Goal: Use online tool/utility: Utilize a website feature to perform a specific function

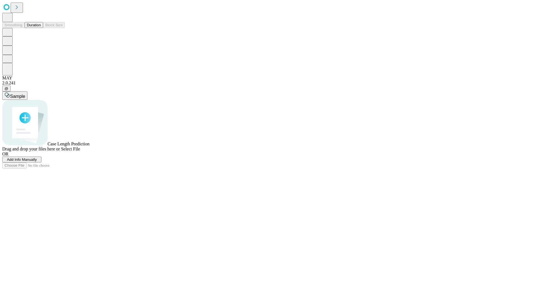
click at [41, 28] on button "Duration" at bounding box center [34, 25] width 18 height 6
click at [37, 162] on span "Add Info Manually" at bounding box center [22, 160] width 30 height 4
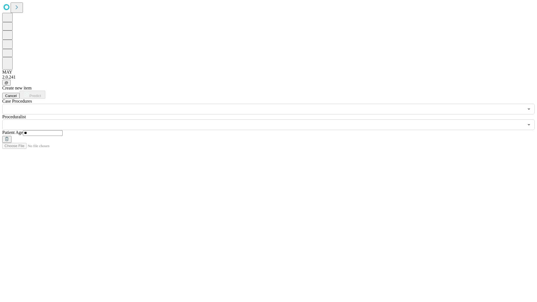
type input "**"
click at [273, 120] on input "text" at bounding box center [263, 125] width 522 height 11
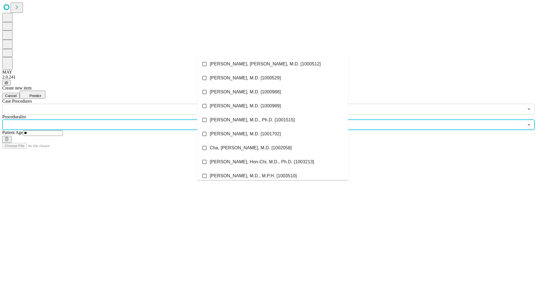
click at [273, 64] on li "[PERSON_NAME], [PERSON_NAME], M.D. [1000512]" at bounding box center [272, 64] width 151 height 14
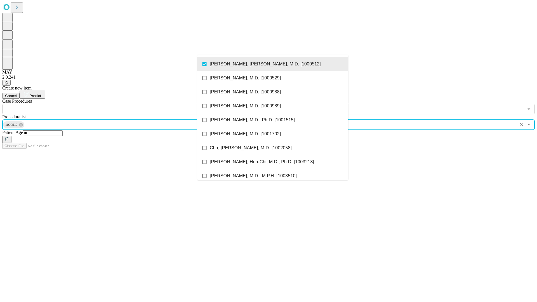
click at [118, 104] on input "text" at bounding box center [263, 109] width 522 height 11
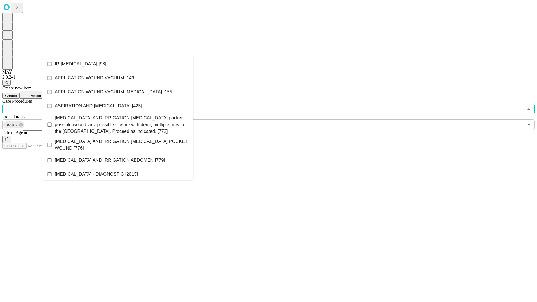
click at [118, 64] on li "IR [MEDICAL_DATA] [98]" at bounding box center [117, 64] width 151 height 14
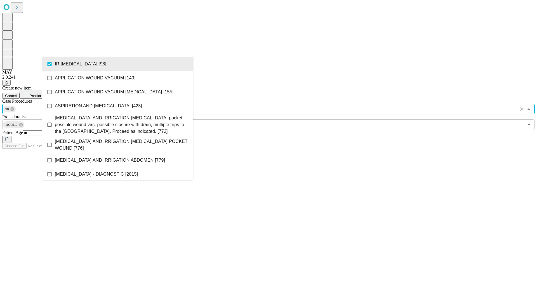
click at [41, 94] on span "Predict" at bounding box center [34, 96] width 11 height 4
